Goal: Transaction & Acquisition: Purchase product/service

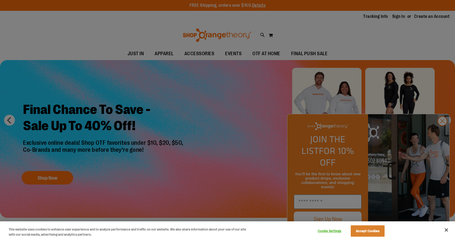
click at [443, 133] on div at bounding box center [227, 120] width 455 height 240
click at [376, 231] on button "Accept Cookies" at bounding box center [368, 231] width 34 height 11
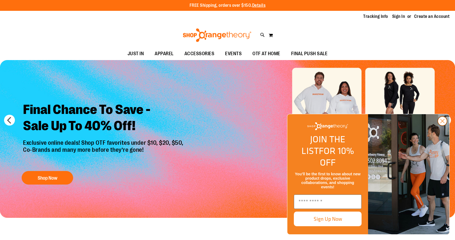
click at [443, 126] on circle "Close dialog" at bounding box center [442, 121] width 9 height 9
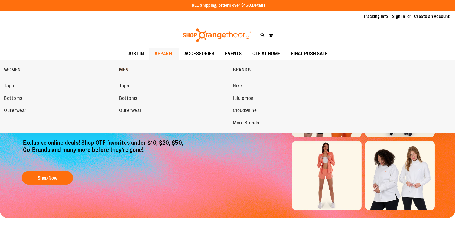
click at [127, 70] on span "MEN" at bounding box center [123, 70] width 9 height 7
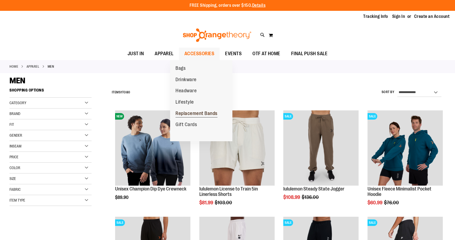
click at [199, 112] on span "Replacement Bands" at bounding box center [196, 114] width 42 height 7
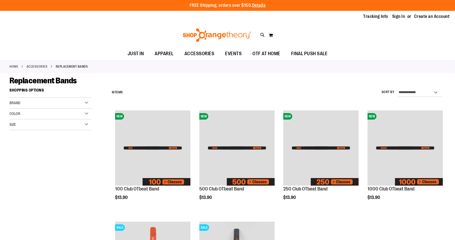
click at [14, 66] on link "Home" at bounding box center [13, 66] width 9 height 5
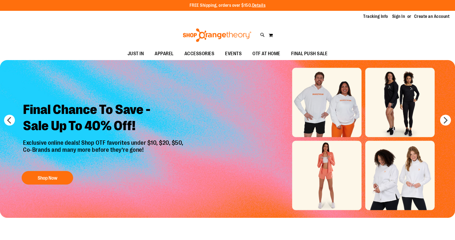
click at [57, 169] on div "Final Chance To Save - Sale Up To 40% Off! Exclusive online deals! Shop OTF fav…" at bounding box center [104, 142] width 170 height 90
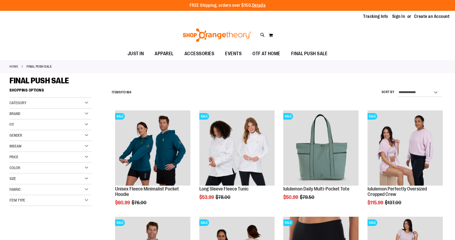
click at [86, 103] on div "Category" at bounding box center [50, 103] width 82 height 11
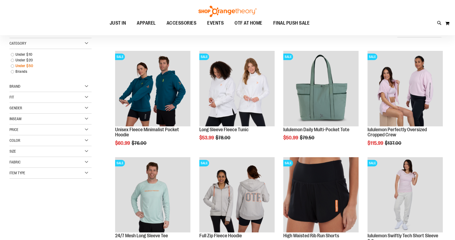
scroll to position [64, 0]
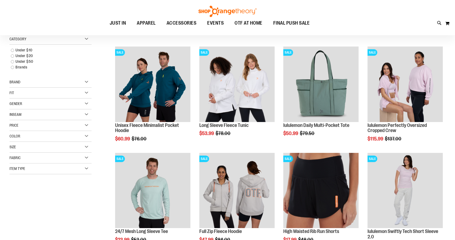
click at [86, 168] on div "Item Type" at bounding box center [50, 169] width 82 height 11
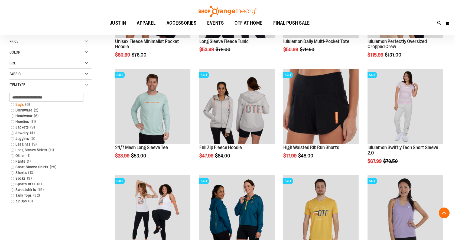
scroll to position [149, 0]
